Goal: Navigation & Orientation: Find specific page/section

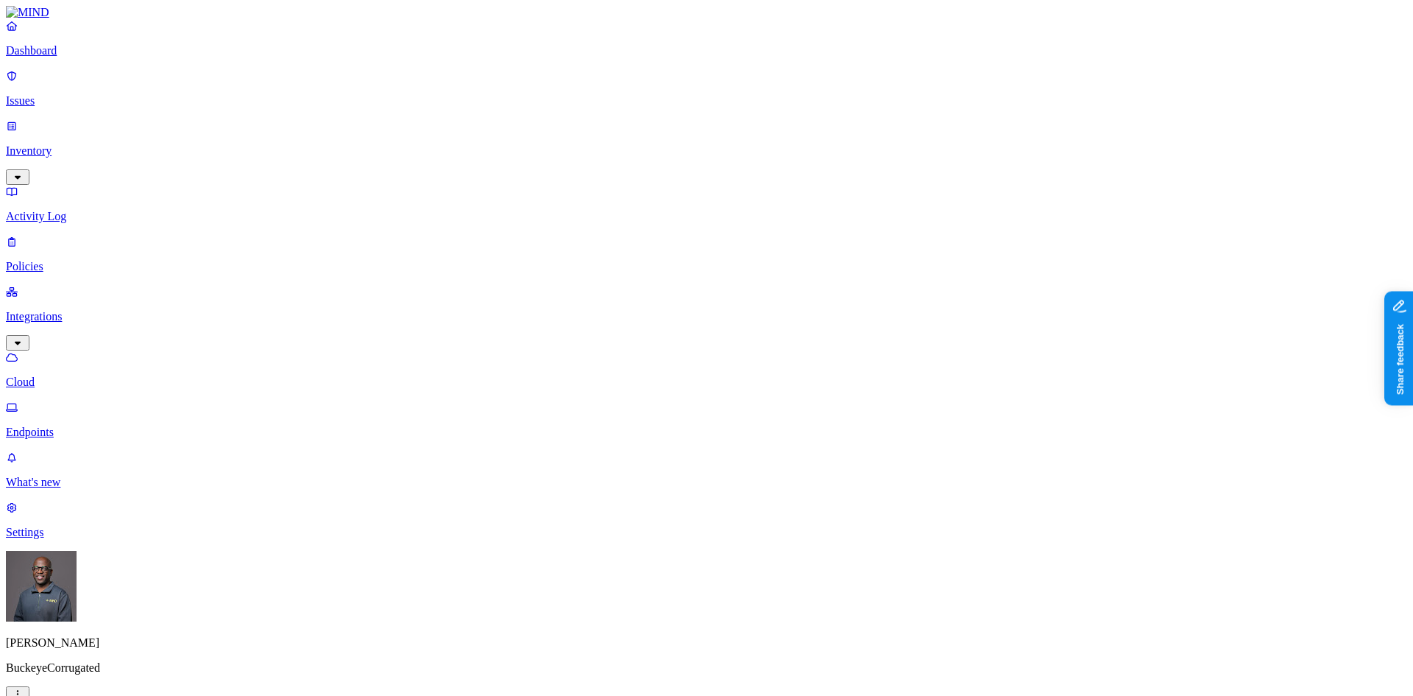
click at [80, 57] on link "Dashboard" at bounding box center [707, 38] width 1402 height 38
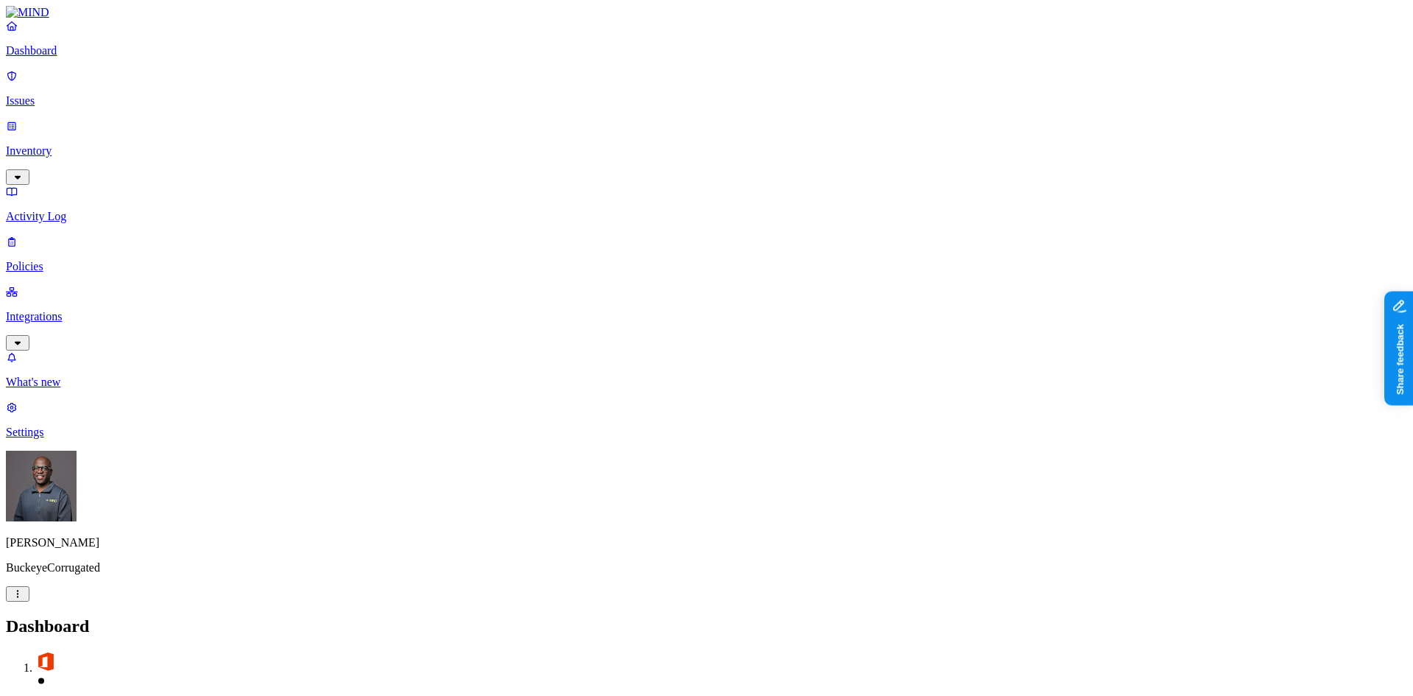
click at [52, 144] on p "Inventory" at bounding box center [707, 150] width 1402 height 13
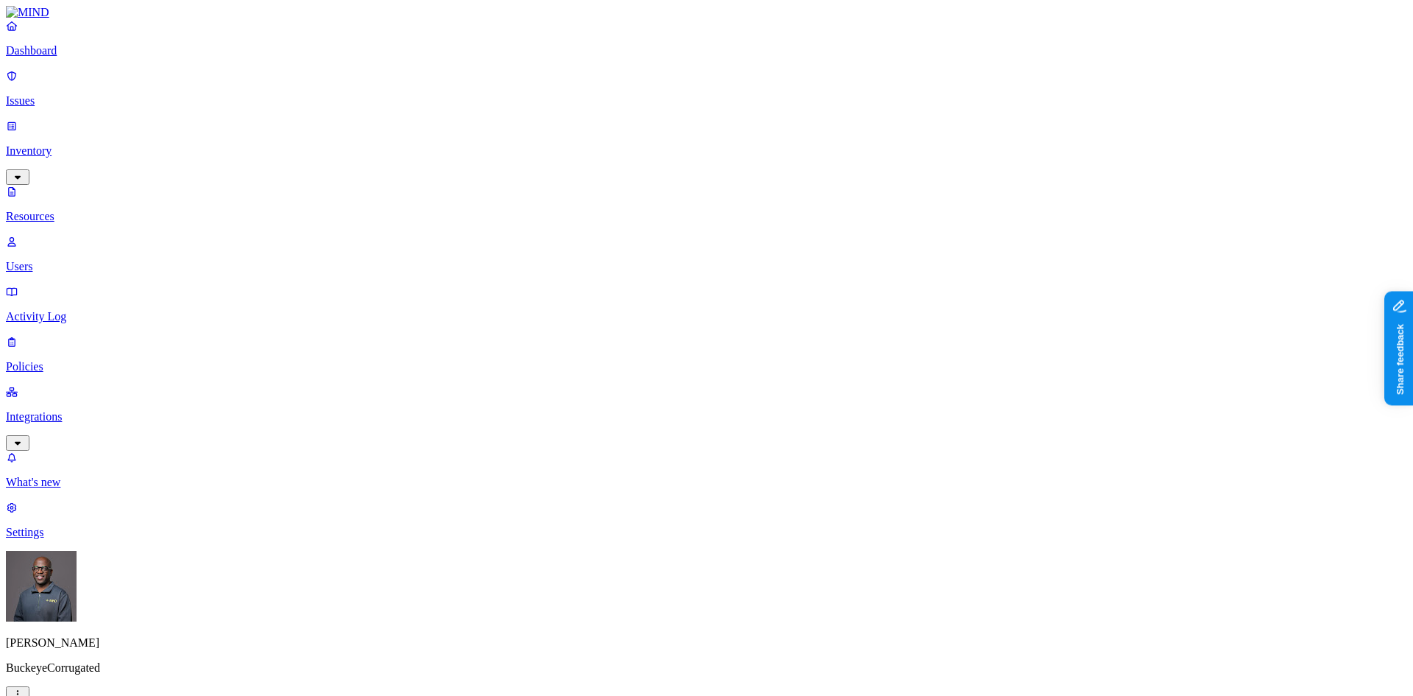
click at [666, 241] on button "button" at bounding box center [672, 243] width 12 height 4
click at [60, 57] on p "Dashboard" at bounding box center [707, 50] width 1402 height 13
